Goal: Task Accomplishment & Management: Complete application form

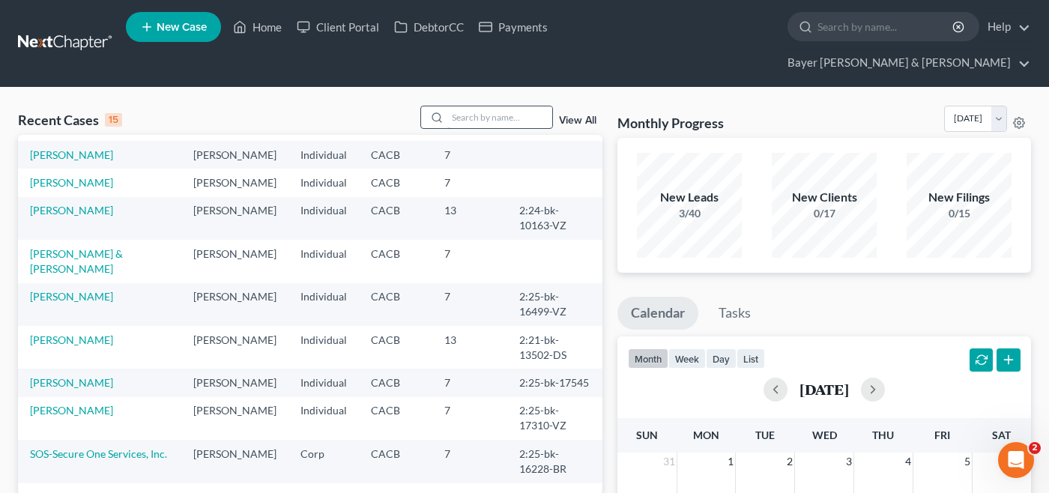
click at [489, 106] on input "search" at bounding box center [499, 117] width 105 height 22
type input "[PERSON_NAME]"
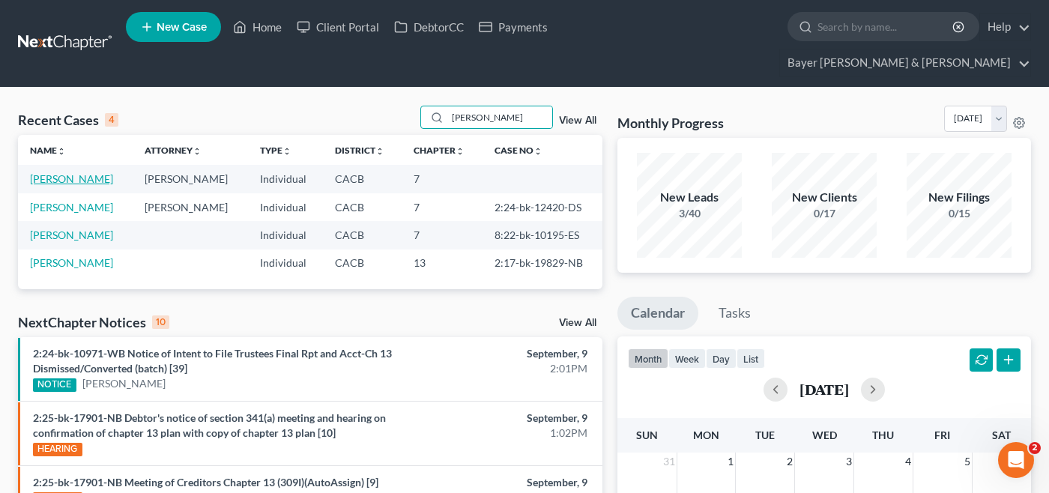
click at [90, 172] on link "[PERSON_NAME]" at bounding box center [71, 178] width 83 height 13
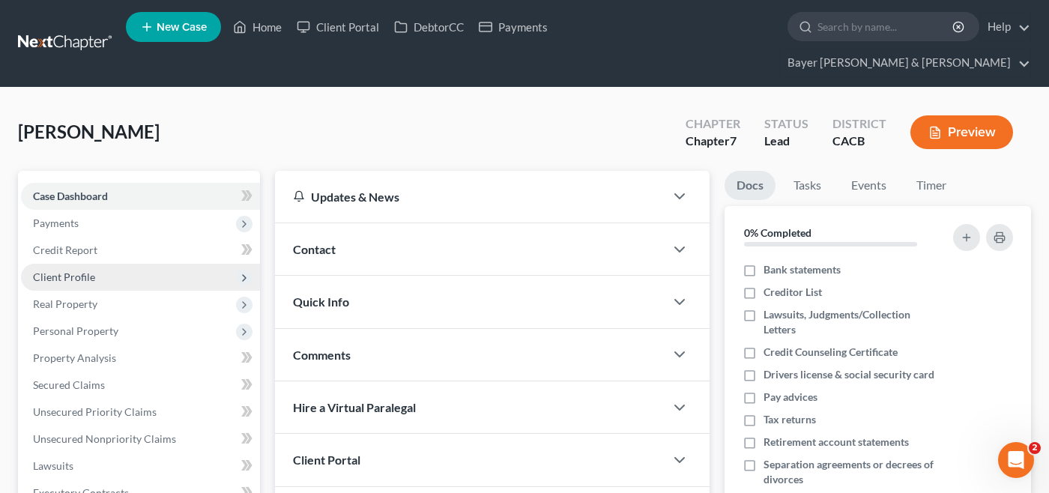
click at [91, 271] on span "Client Profile" at bounding box center [64, 277] width 62 height 13
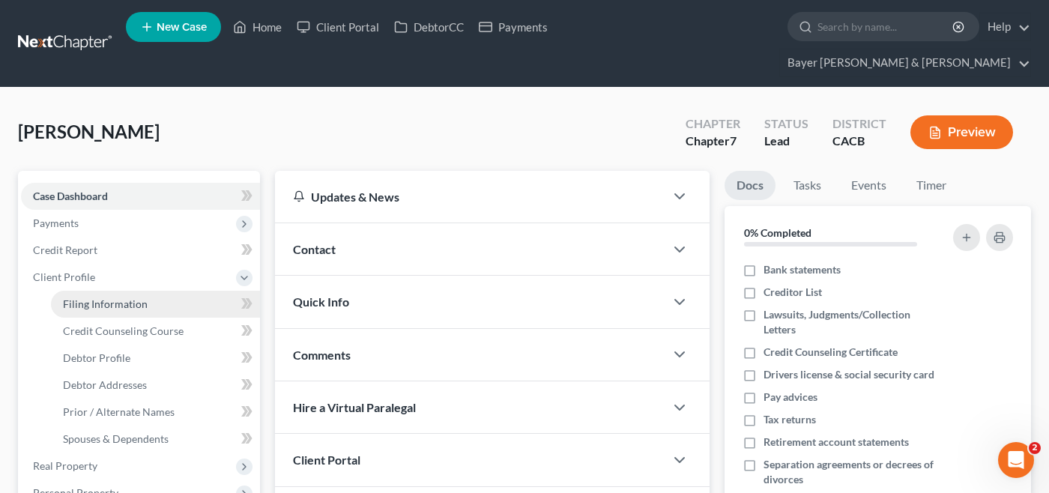
click at [169, 291] on link "Filing Information" at bounding box center [155, 304] width 209 height 27
select select "1"
select select "0"
select select "4"
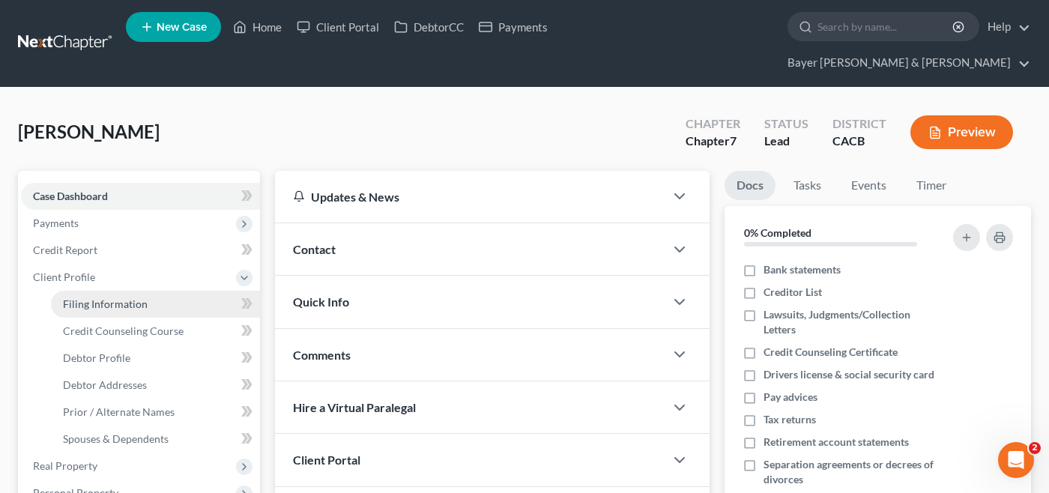
select select "0"
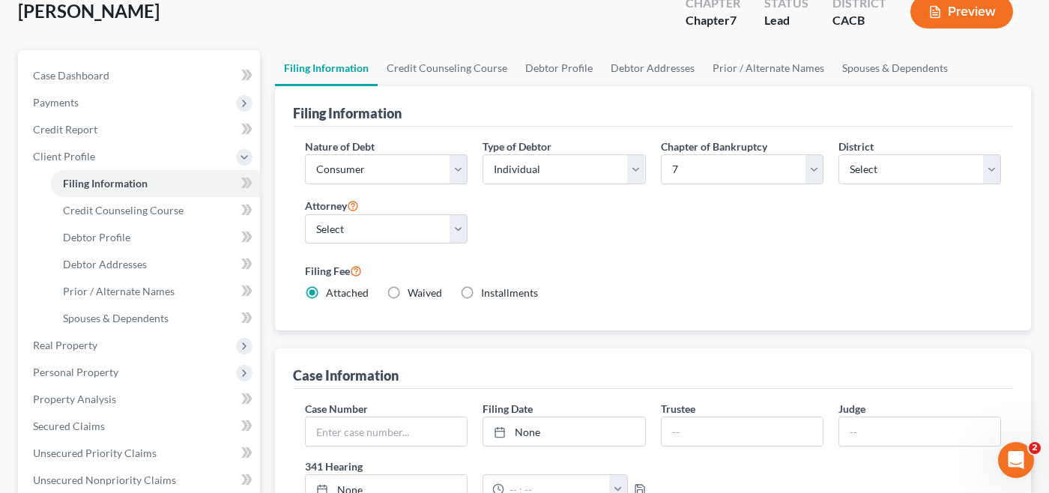
scroll to position [300, 0]
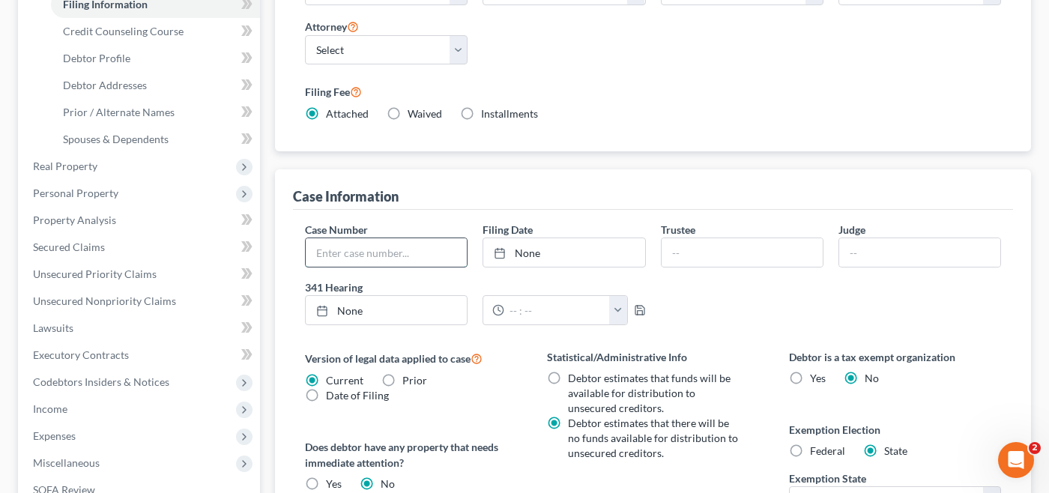
click at [425, 238] on input "text" at bounding box center [386, 252] width 161 height 28
drag, startPoint x: 893, startPoint y: 76, endPoint x: 890, endPoint y: 92, distance: 16.8
click at [893, 82] on div "Filing Fee Attached Waived Waived Installments Installments" at bounding box center [653, 101] width 696 height 39
click at [426, 238] on input "text" at bounding box center [386, 252] width 161 height 28
type input "1:25-bk-11661-MB"
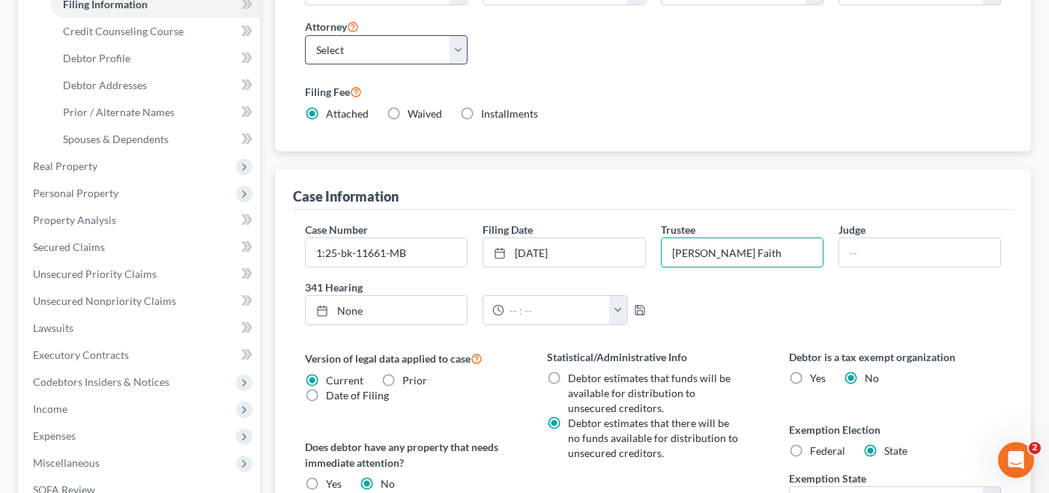
type input "[PERSON_NAME] Faith"
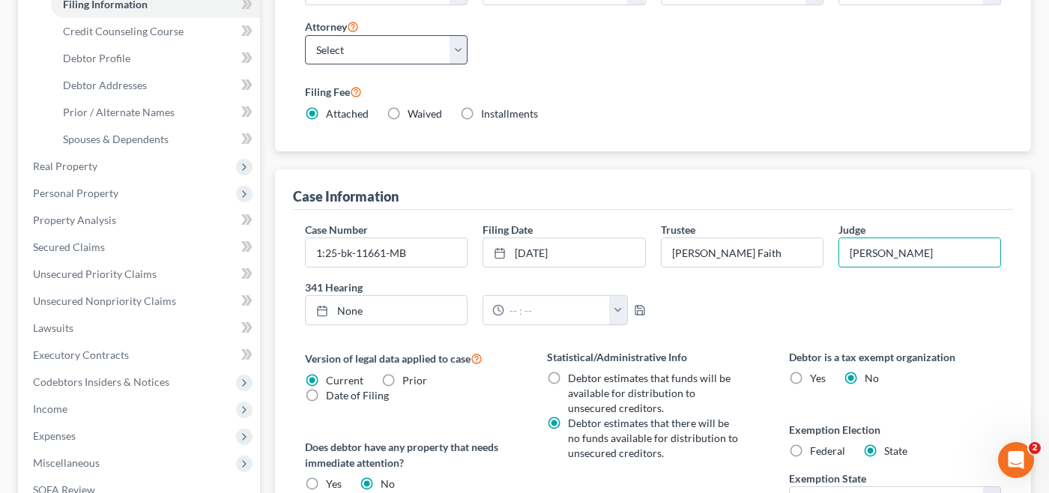
type input "[PERSON_NAME]"
click at [420, 296] on link "None" at bounding box center [386, 310] width 161 height 28
type input "[DATE]"
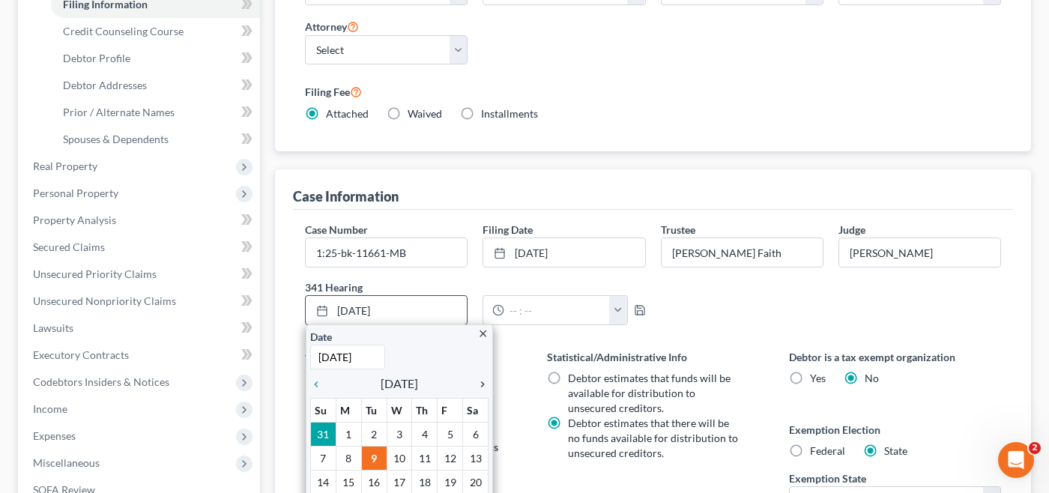
click at [483, 378] on icon "chevron_right" at bounding box center [478, 384] width 19 height 12
drag, startPoint x: 395, startPoint y: 454, endPoint x: 368, endPoint y: 447, distance: 27.8
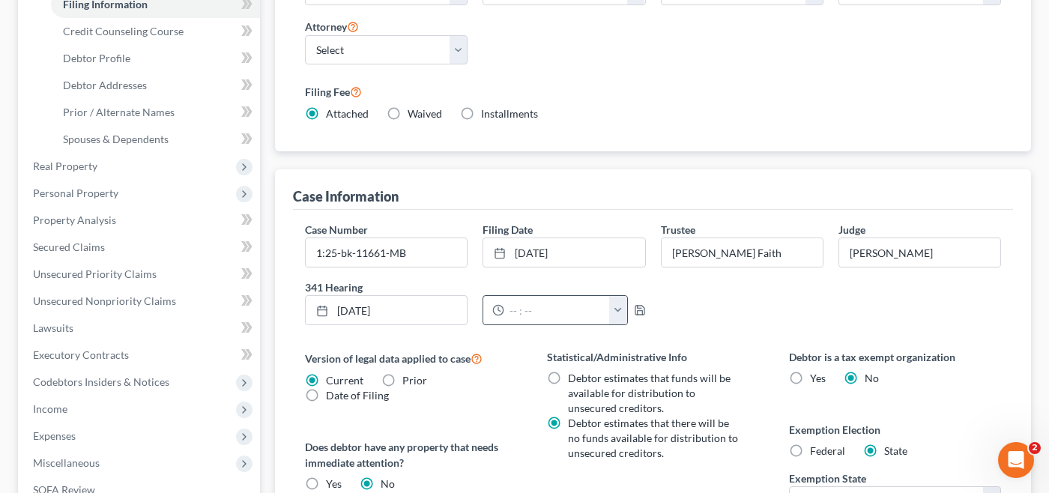
click at [620, 296] on button "button" at bounding box center [617, 310] width 17 height 28
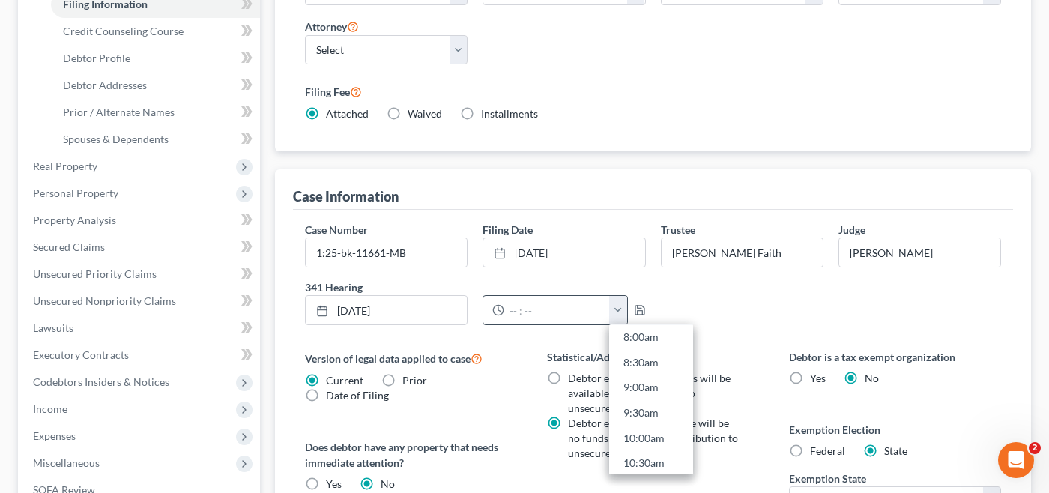
scroll to position [450, 0]
click at [659, 359] on link "9:30am" at bounding box center [651, 371] width 84 height 25
type input "9:30am"
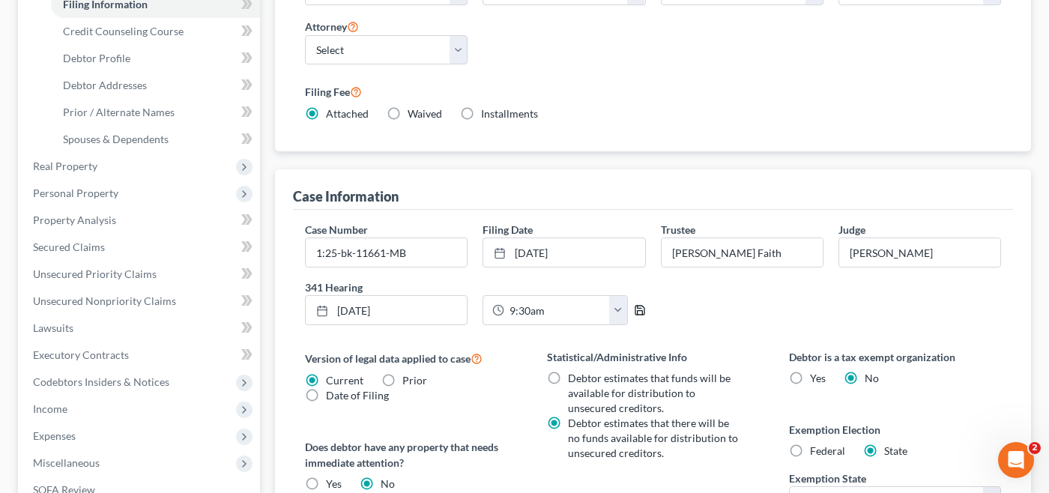
click at [641, 304] on icon "button" at bounding box center [640, 310] width 12 height 12
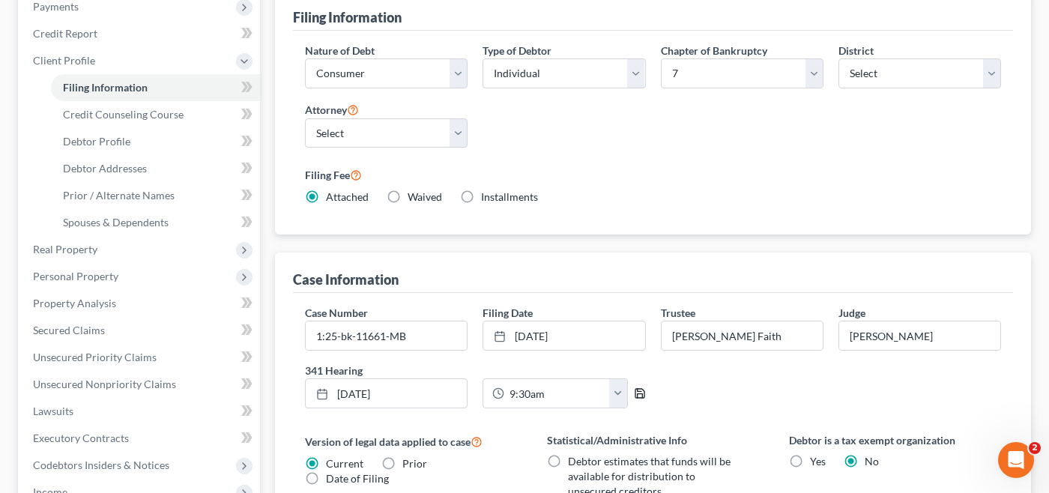
scroll to position [0, 0]
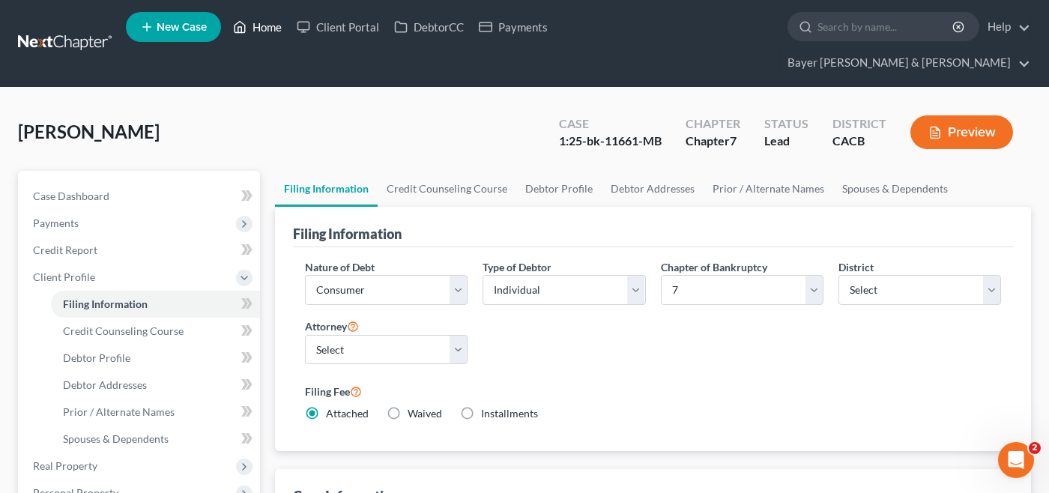
click at [269, 30] on link "Home" at bounding box center [258, 26] width 64 height 27
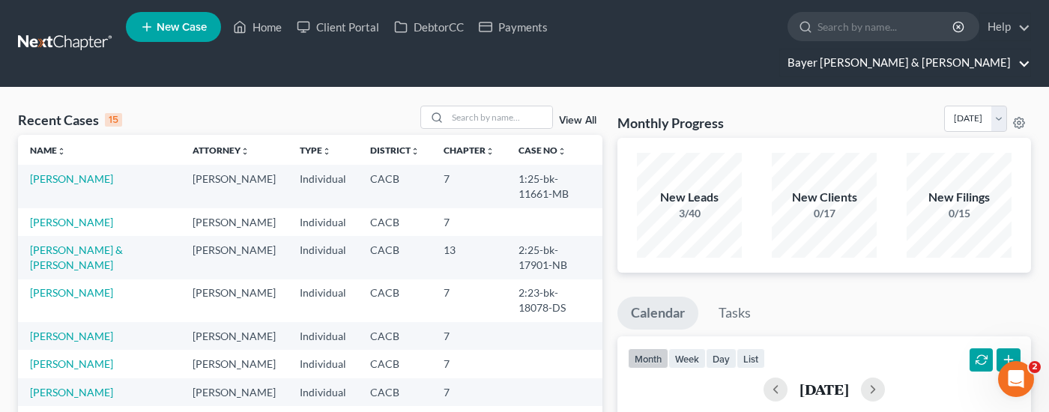
click at [983, 49] on link "Bayer [PERSON_NAME] & [PERSON_NAME]" at bounding box center [905, 62] width 250 height 27
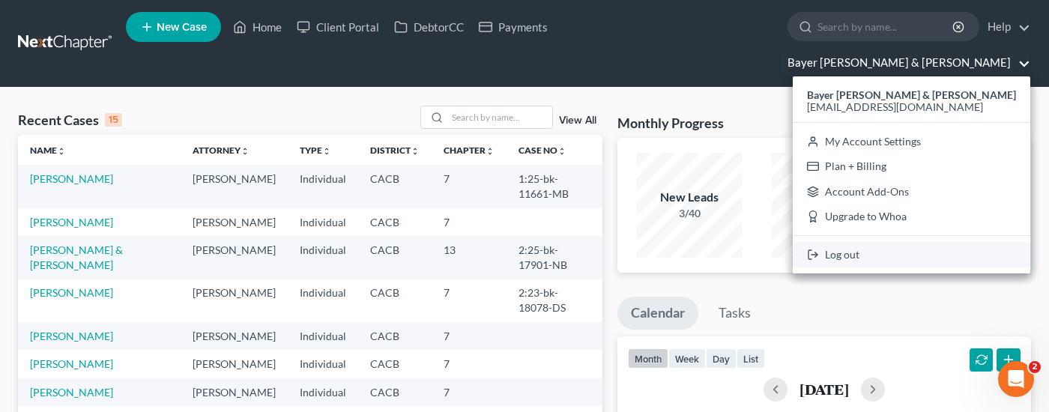
click at [960, 242] on link "Log out" at bounding box center [912, 254] width 238 height 25
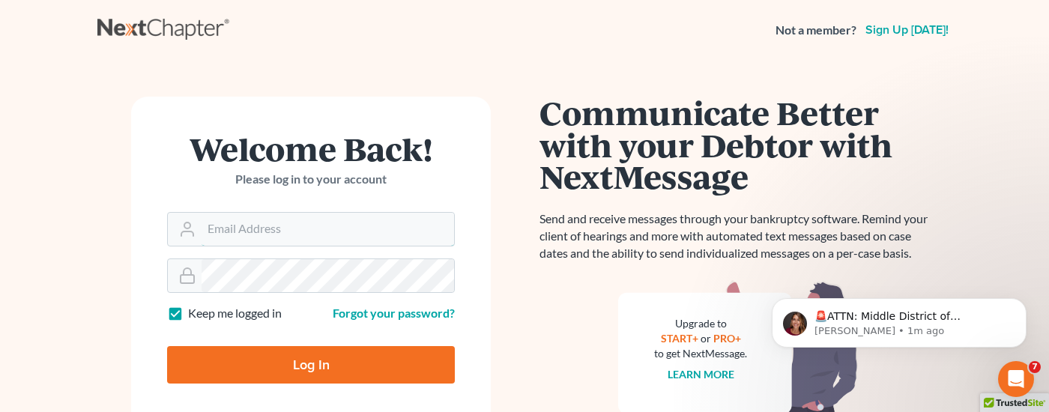
type input "[EMAIL_ADDRESS][DOMAIN_NAME]"
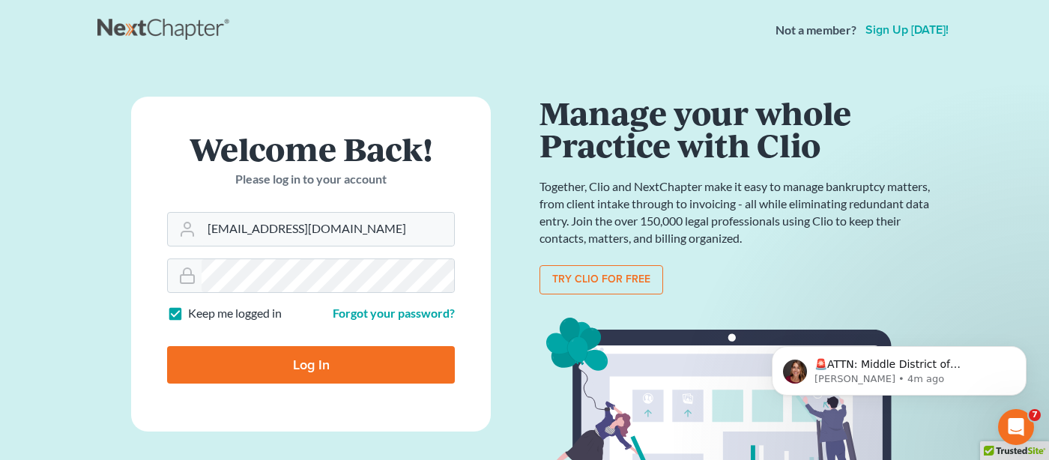
click at [295, 378] on input "Log In" at bounding box center [311, 364] width 288 height 37
type input "Thinking..."
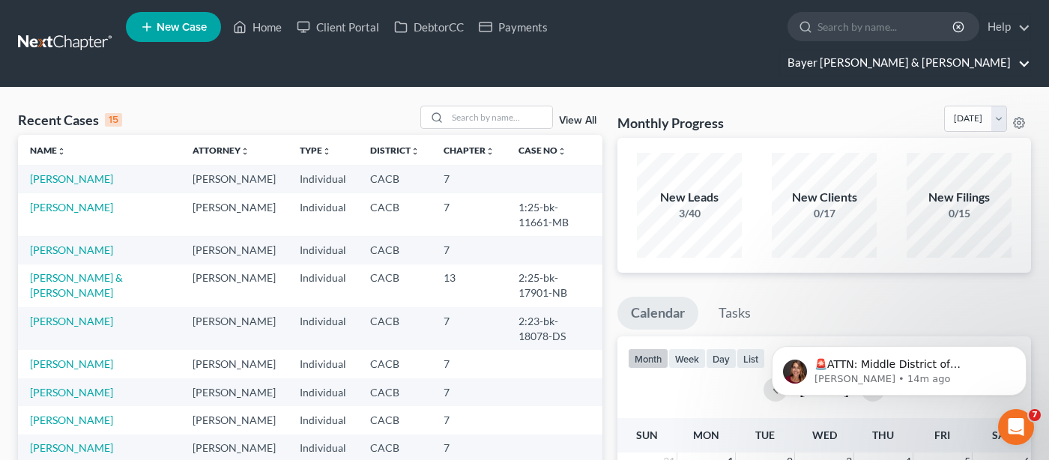
click at [999, 49] on link "Bayer [PERSON_NAME] & [PERSON_NAME]" at bounding box center [905, 62] width 250 height 27
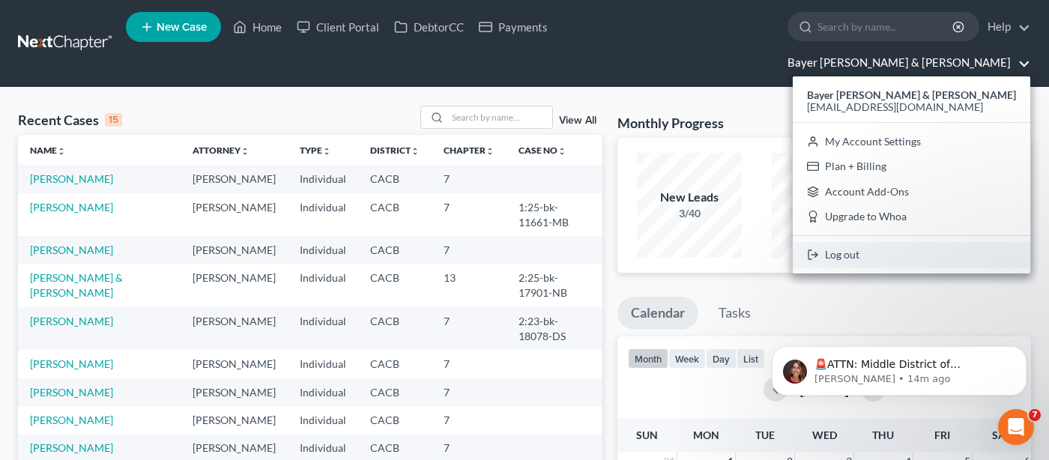
click at [950, 242] on link "Log out" at bounding box center [912, 254] width 238 height 25
